Goal: Task Accomplishment & Management: Manage account settings

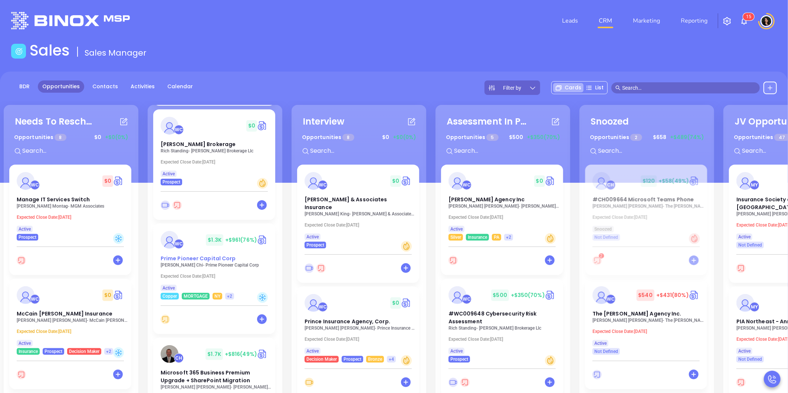
scroll to position [288, 0]
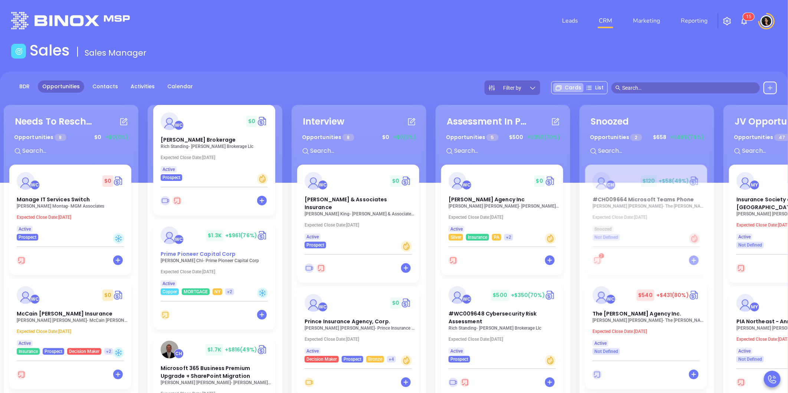
click at [191, 247] on div "WC $ 1.3K +$961 (76%) Prime Pioneer Capital Corp" at bounding box center [214, 243] width 116 height 32
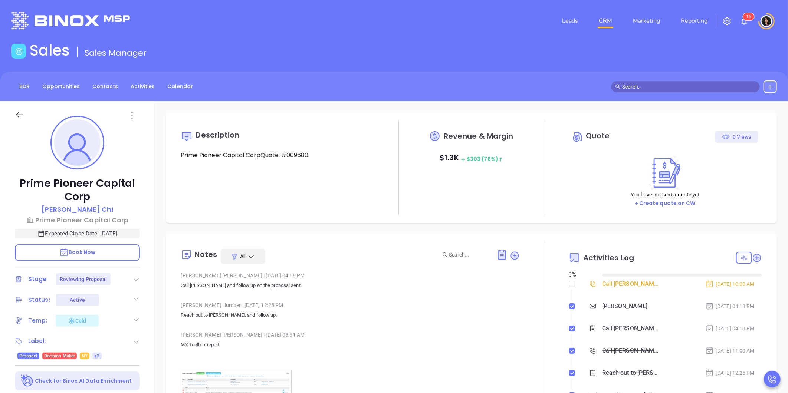
type input "10/07/2025"
type input "Carla Humber"
